Goal: Register for event/course

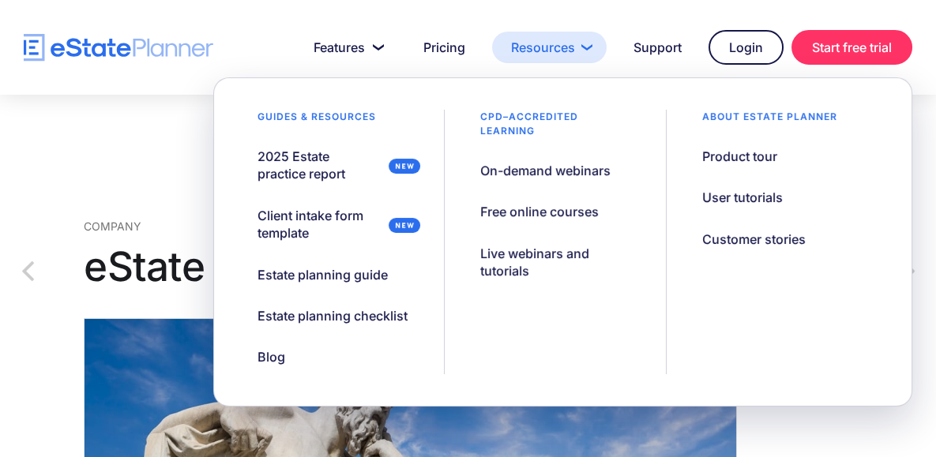
click at [546, 56] on link "Resources" at bounding box center [549, 48] width 114 height 32
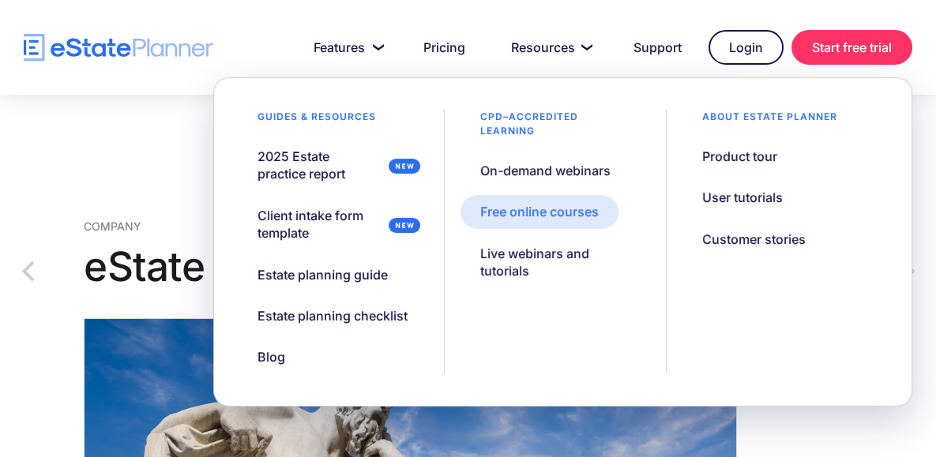
click at [538, 213] on div "Free online courses" at bounding box center [539, 211] width 118 height 17
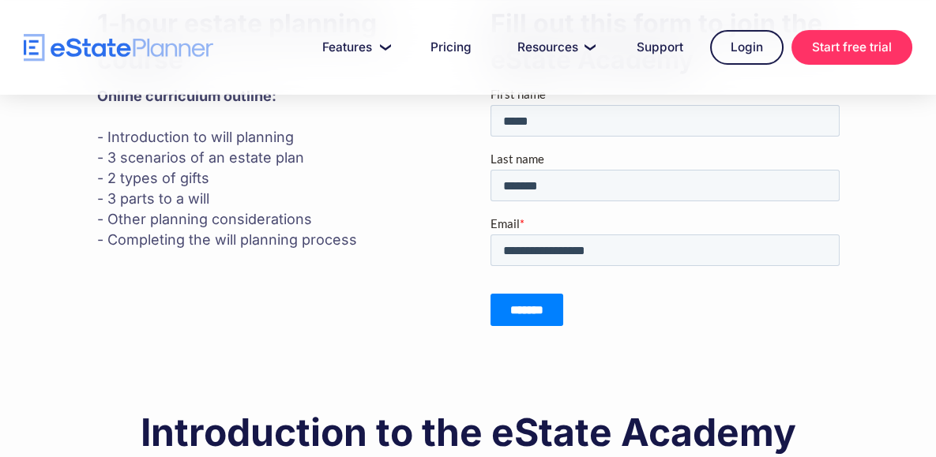
scroll to position [98, 0]
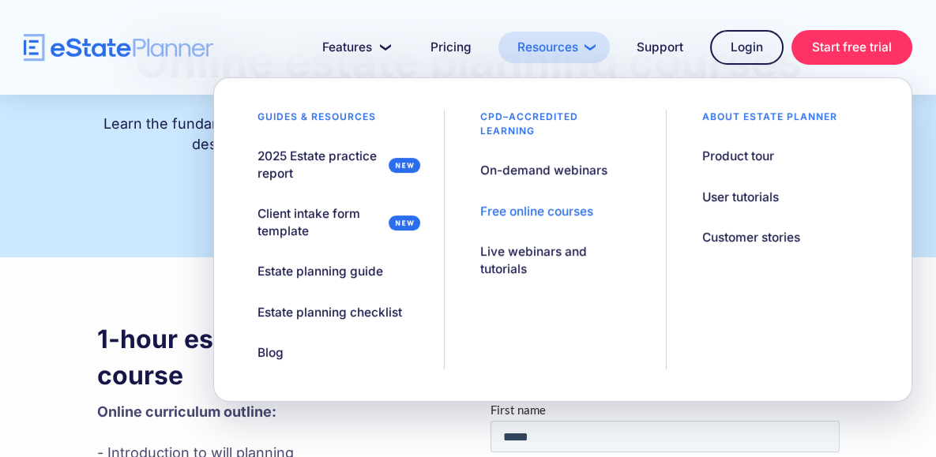
click at [583, 58] on link "Resources" at bounding box center [553, 48] width 111 height 32
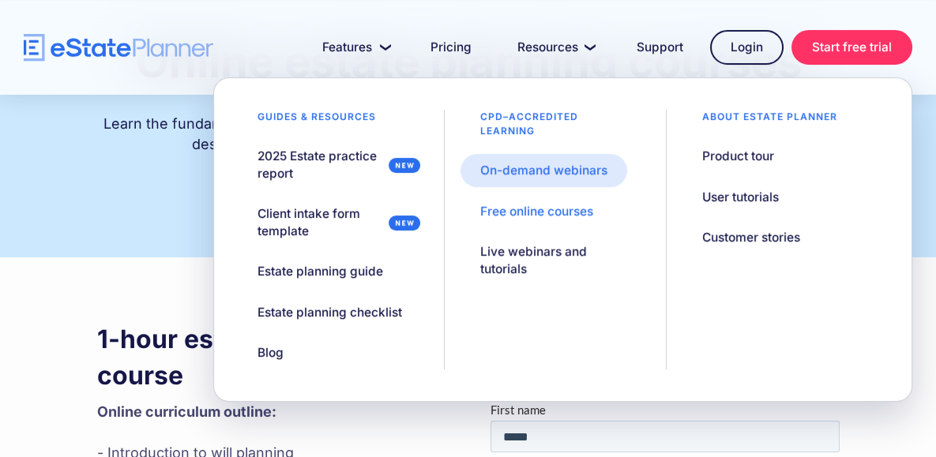
click at [516, 182] on link "On-demand webinars" at bounding box center [543, 170] width 167 height 33
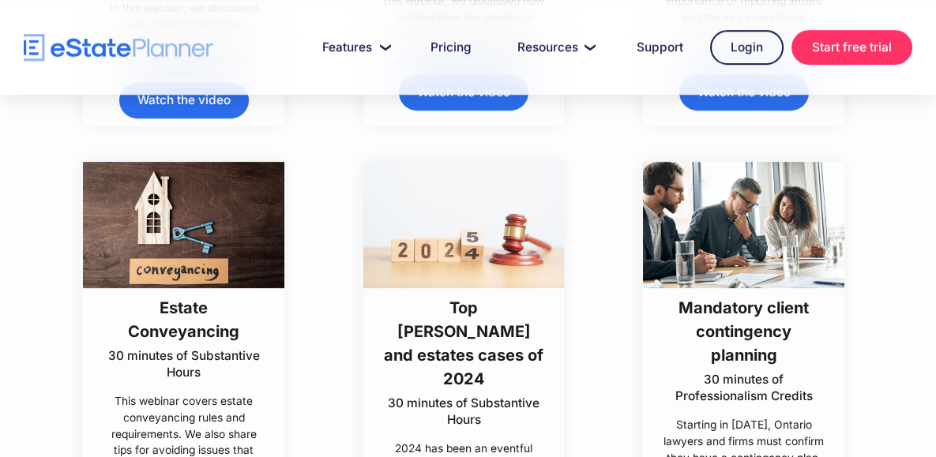
scroll to position [1342, 0]
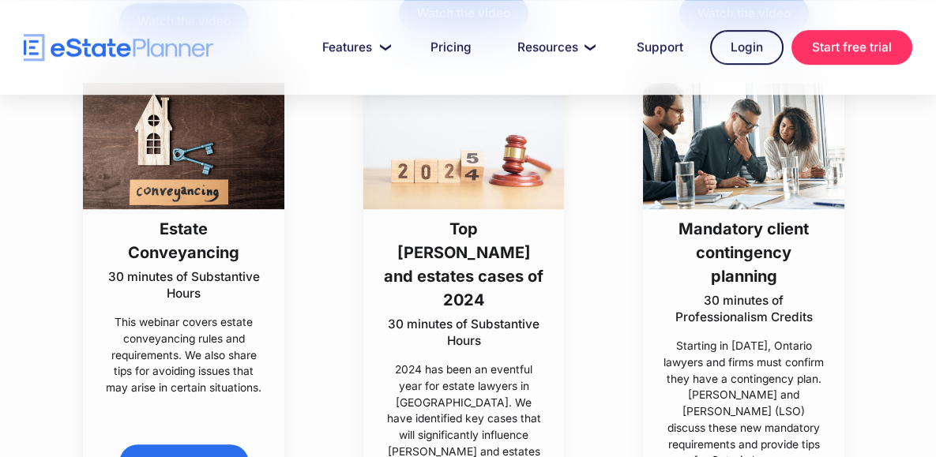
click at [189, 253] on h3 "Estate Conveyancing" at bounding box center [184, 240] width 162 height 47
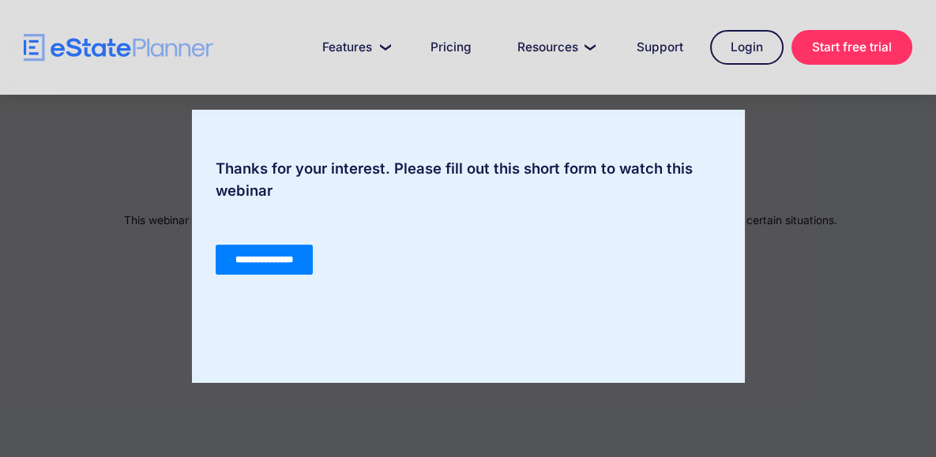
click at [282, 255] on input "**********" at bounding box center [263, 260] width 97 height 30
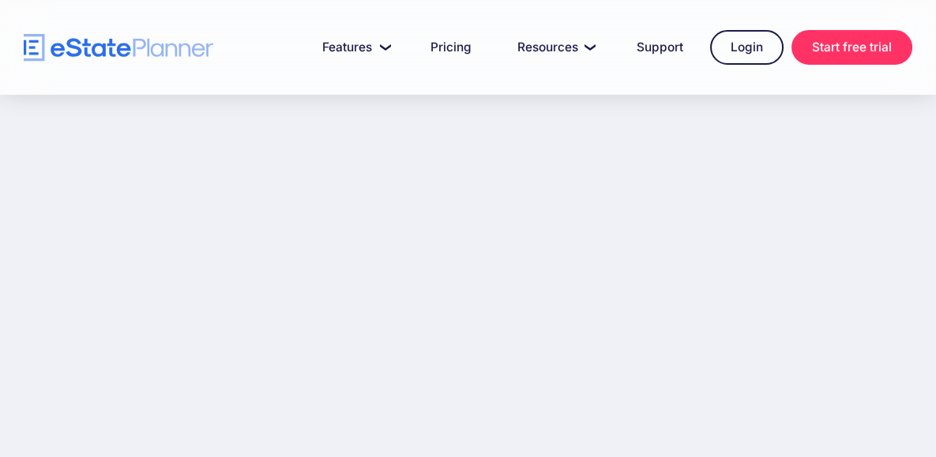
scroll to position [237, 0]
